Goal: Information Seeking & Learning: Learn about a topic

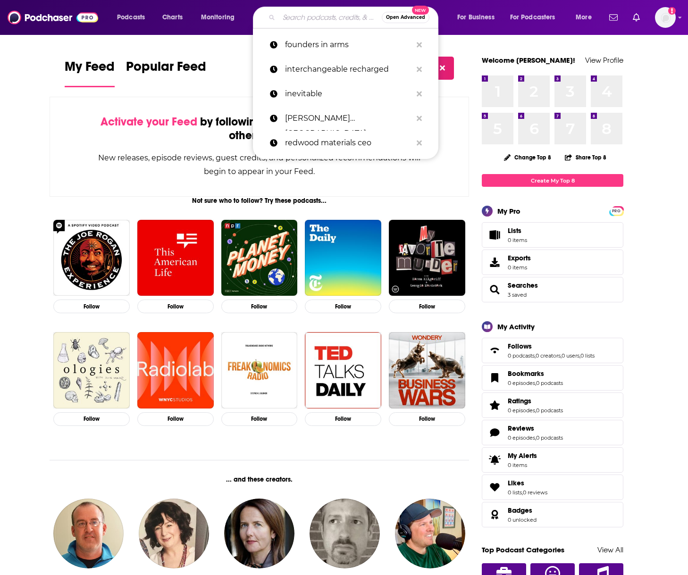
click at [326, 20] on input "Search podcasts, credits, & more..." at bounding box center [330, 17] width 103 height 15
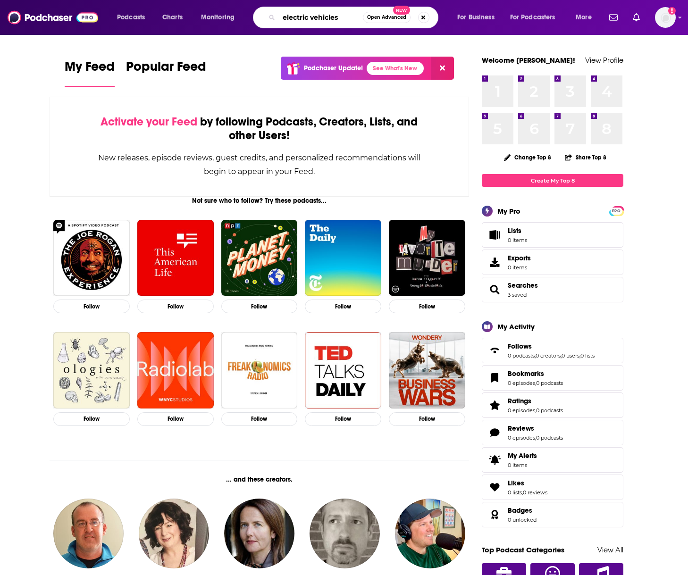
type input "electric vehicles"
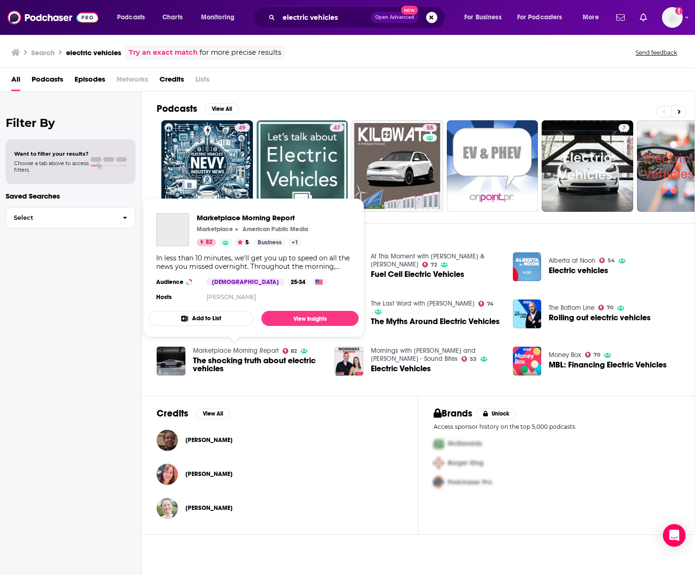
click at [234, 350] on link "Marketplace Morning Report" at bounding box center [236, 351] width 86 height 8
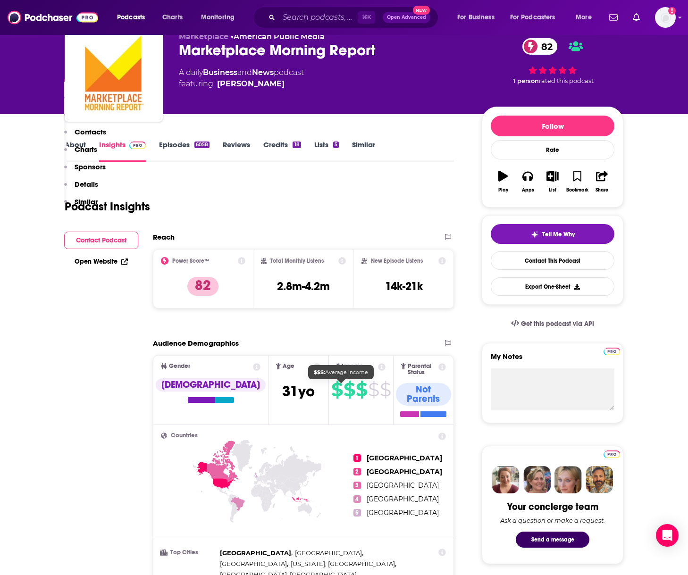
scroll to position [440, 0]
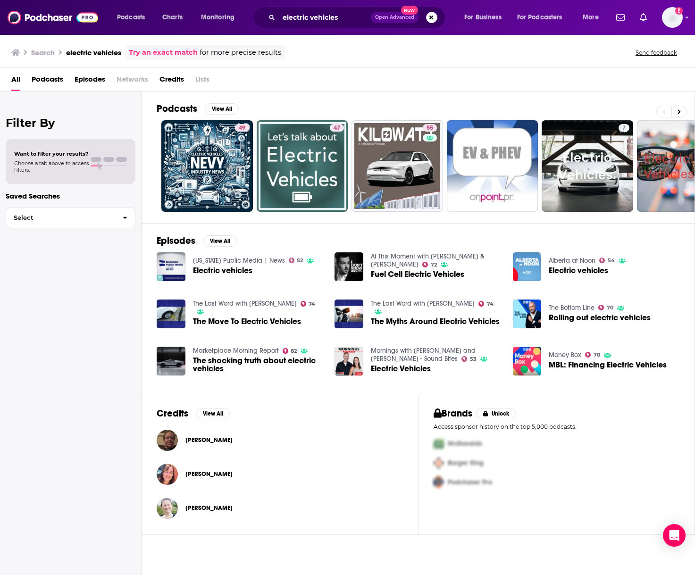
click at [254, 363] on span "The shocking truth about electric vehicles" at bounding box center [258, 365] width 131 height 16
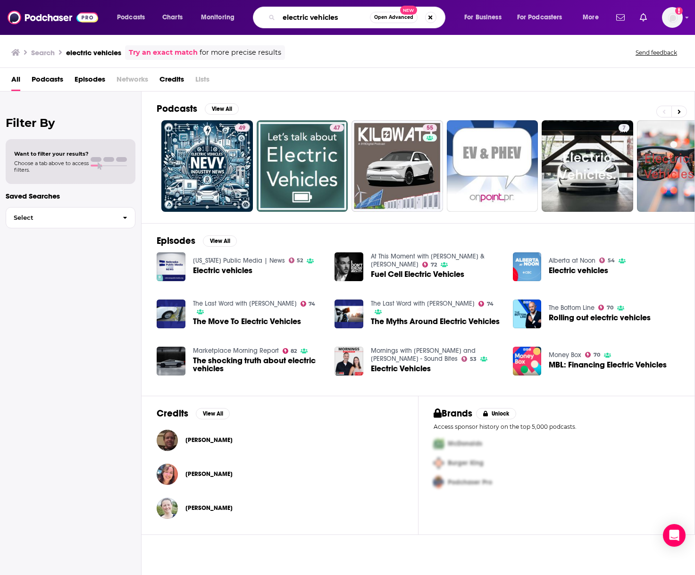
drag, startPoint x: 354, startPoint y: 17, endPoint x: 273, endPoint y: 17, distance: 80.7
click at [273, 17] on div "electric vehicles Open Advanced New" at bounding box center [349, 18] width 193 height 22
type input "b"
type input "evtols"
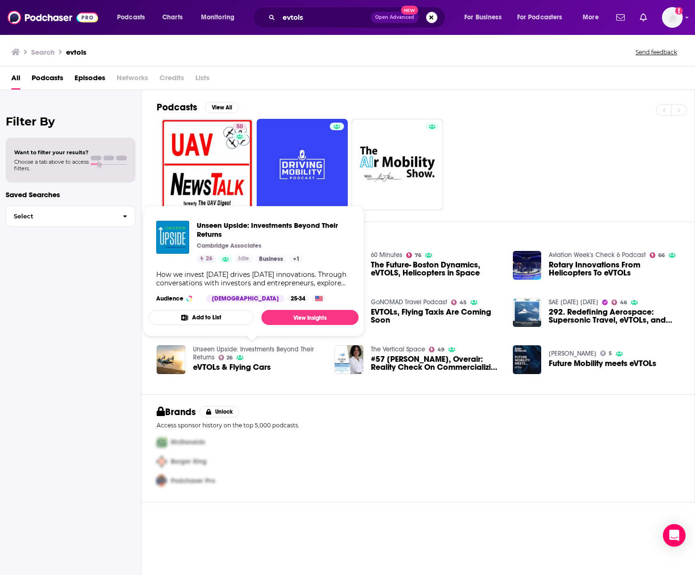
click at [205, 354] on link "Unseen Upside: Investments Beyond Their Returns" at bounding box center [253, 354] width 121 height 16
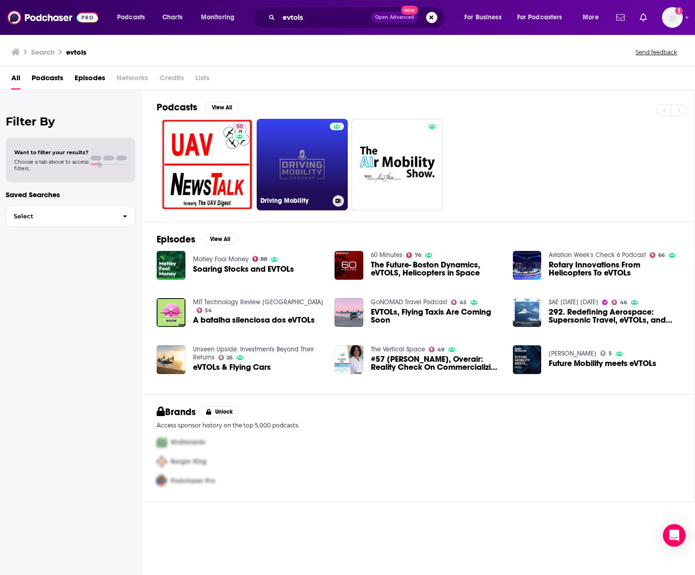
click at [321, 147] on link "Driving Mobility" at bounding box center [303, 165] width 92 height 92
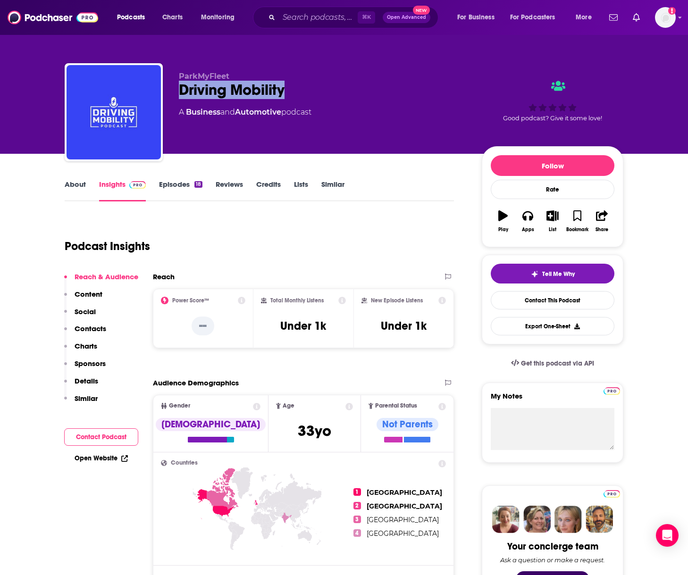
drag, startPoint x: 311, startPoint y: 93, endPoint x: 171, endPoint y: 92, distance: 139.8
click at [171, 92] on div "ParkMyFleet Driving Mobility A Business and Automotive podcast Good podcast? Gi…" at bounding box center [344, 114] width 559 height 102
copy h2 "Driving Mobility"
